Goal: Information Seeking & Learning: Learn about a topic

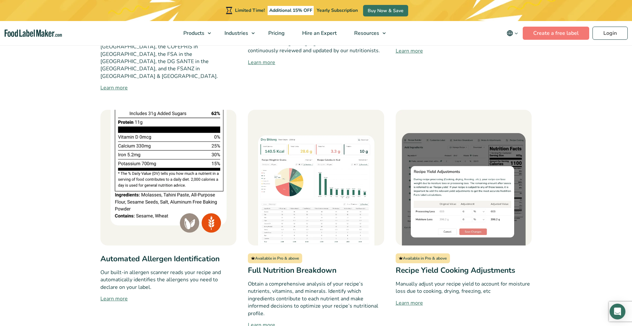
scroll to position [495, 0]
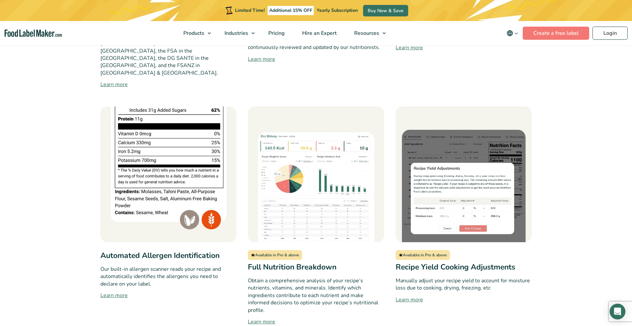
click at [110, 292] on link "Learn more" at bounding box center [168, 296] width 136 height 8
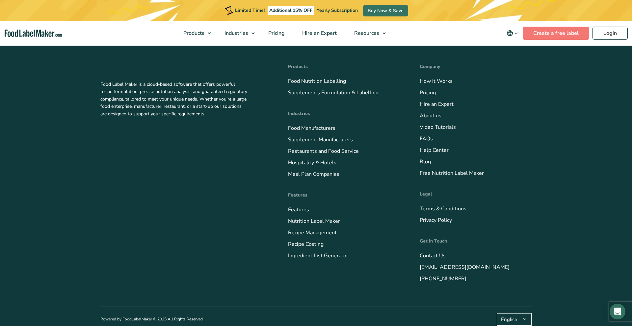
scroll to position [2108, 0]
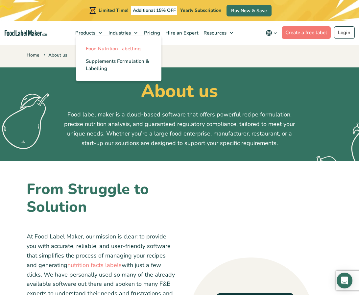
click at [101, 45] on span "Food Nutrition Labelling" at bounding box center [113, 48] width 55 height 7
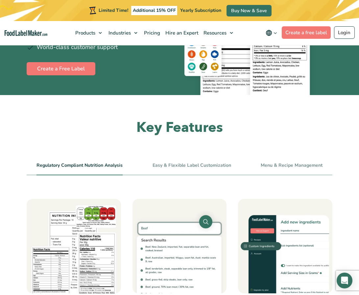
scroll to position [170, 0]
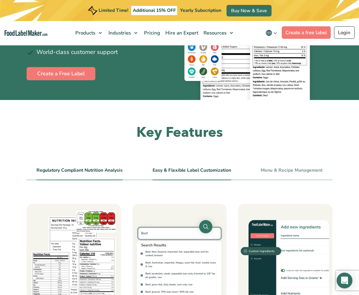
click at [207, 174] on li "Easy & Flexible Label Customization" at bounding box center [192, 172] width 79 height 15
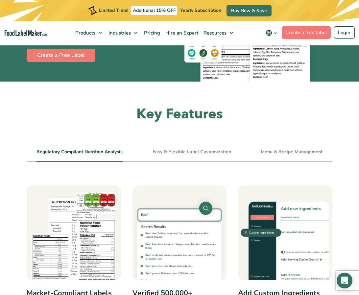
scroll to position [210, 0]
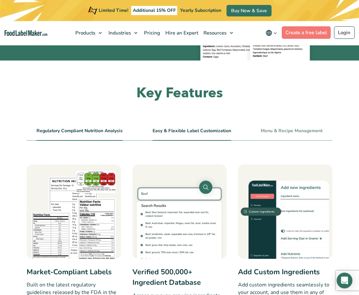
click at [198, 128] on link "Easy & Flexible Label Customization" at bounding box center [192, 131] width 79 height 6
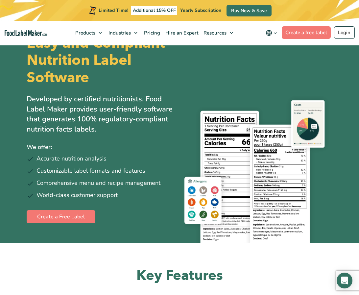
scroll to position [1, 0]
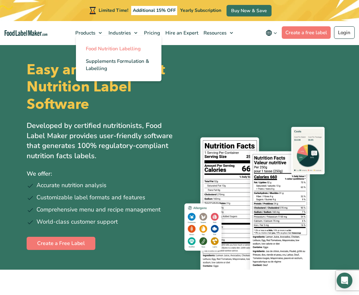
click at [98, 44] on link "Food Nutrition Labelling" at bounding box center [119, 48] width 86 height 13
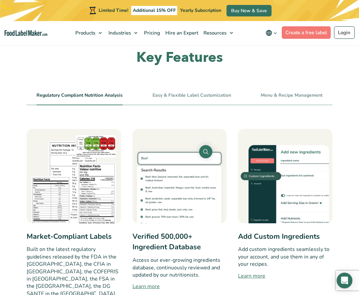
scroll to position [236, 0]
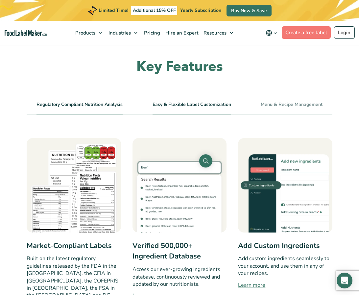
click at [197, 104] on link "Easy & Flexible Label Customization" at bounding box center [192, 105] width 79 height 6
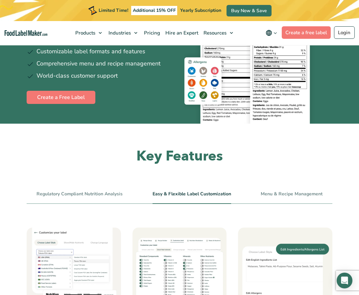
scroll to position [146, 0]
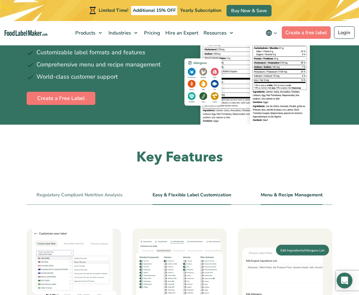
click at [273, 196] on link "Menu & Recipe Management" at bounding box center [292, 195] width 62 height 6
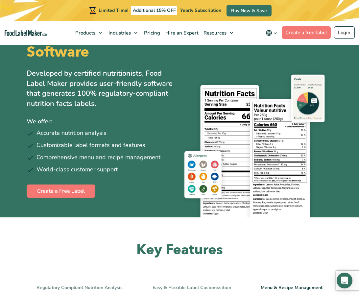
scroll to position [0, 0]
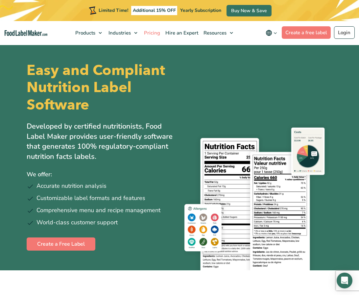
click at [150, 36] on span "Pricing" at bounding box center [151, 33] width 19 height 7
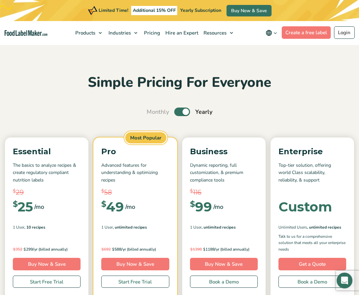
scroll to position [0, 0]
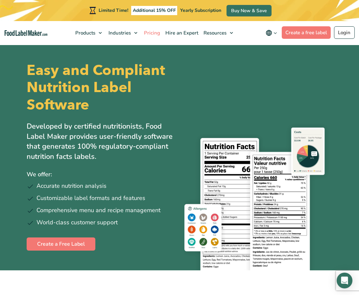
click at [151, 34] on span "Pricing" at bounding box center [151, 33] width 19 height 7
